Goal: Find specific page/section: Find specific page/section

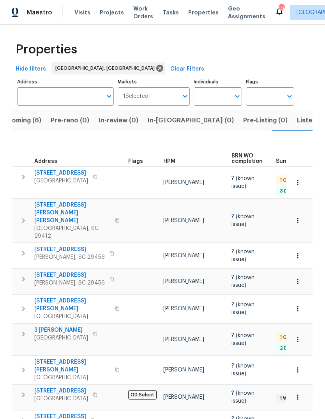
click at [77, 177] on span "Mount Pleasant, SC 29466" at bounding box center [61, 181] width 54 height 8
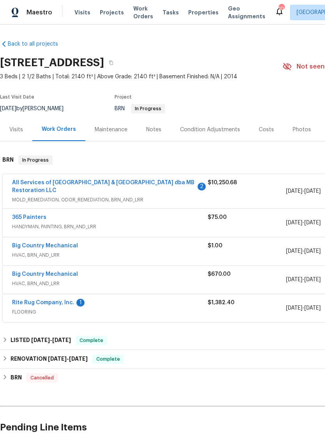
click at [142, 183] on link "All Services of Mount Pleasant & Greater Charleston dba MB Restoration LLC" at bounding box center [103, 186] width 182 height 13
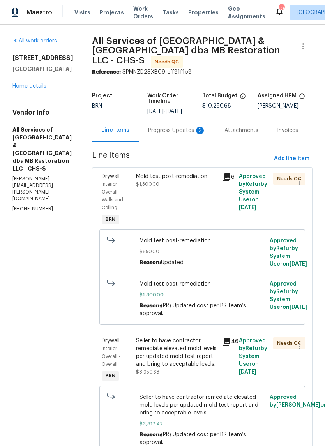
click at [169, 127] on div "Progress Updates 2" at bounding box center [177, 131] width 58 height 8
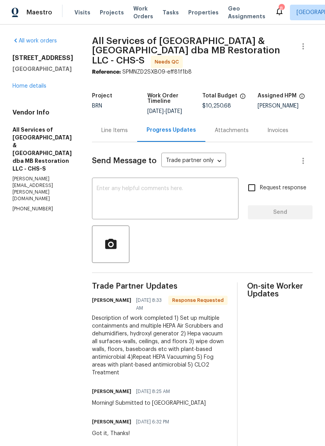
click at [34, 89] on link "Home details" at bounding box center [29, 85] width 34 height 5
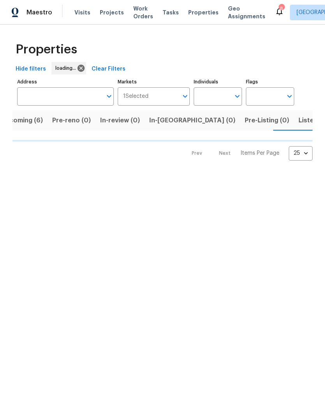
scroll to position [0, 18]
